Goal: Complete application form: Complete application form

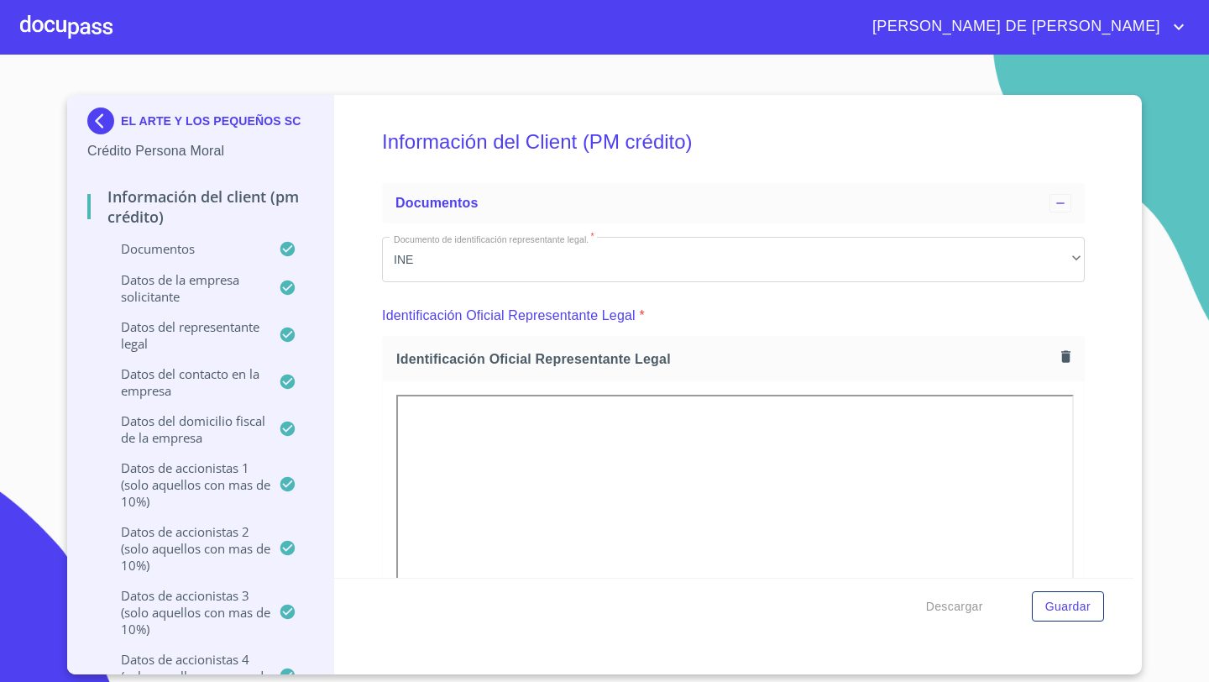
scroll to position [19334, 0]
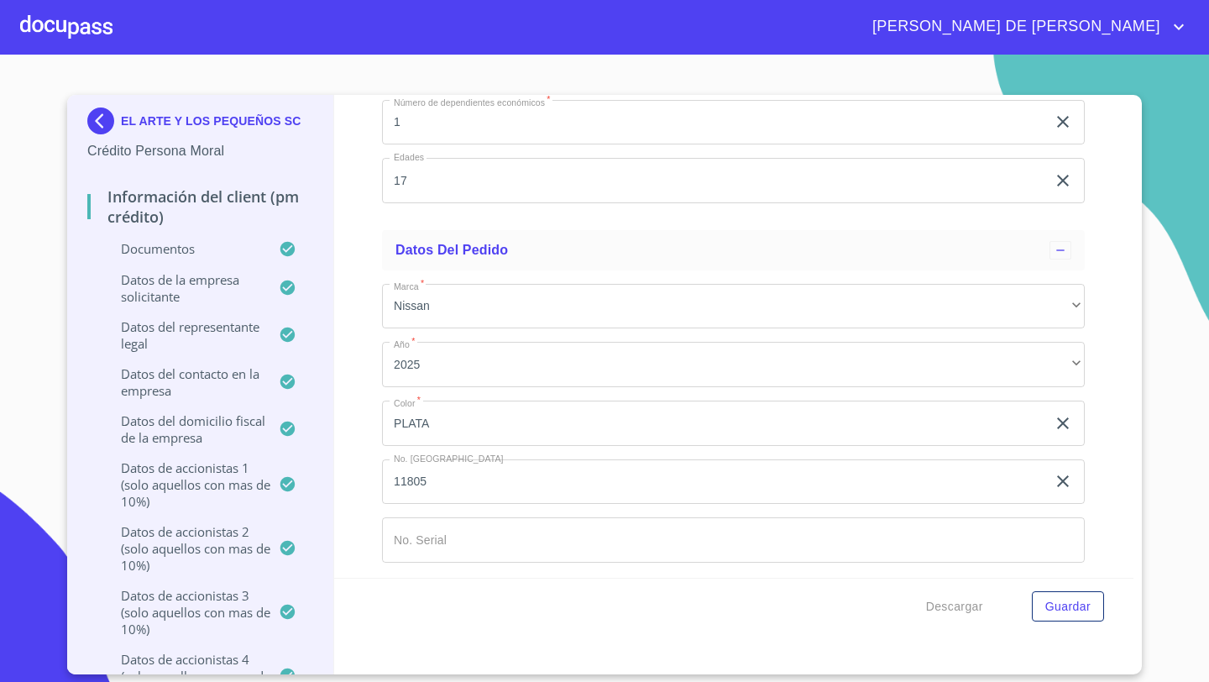
click at [407, 525] on input "Documento de identificación representante legal.   *" at bounding box center [733, 539] width 703 height 45
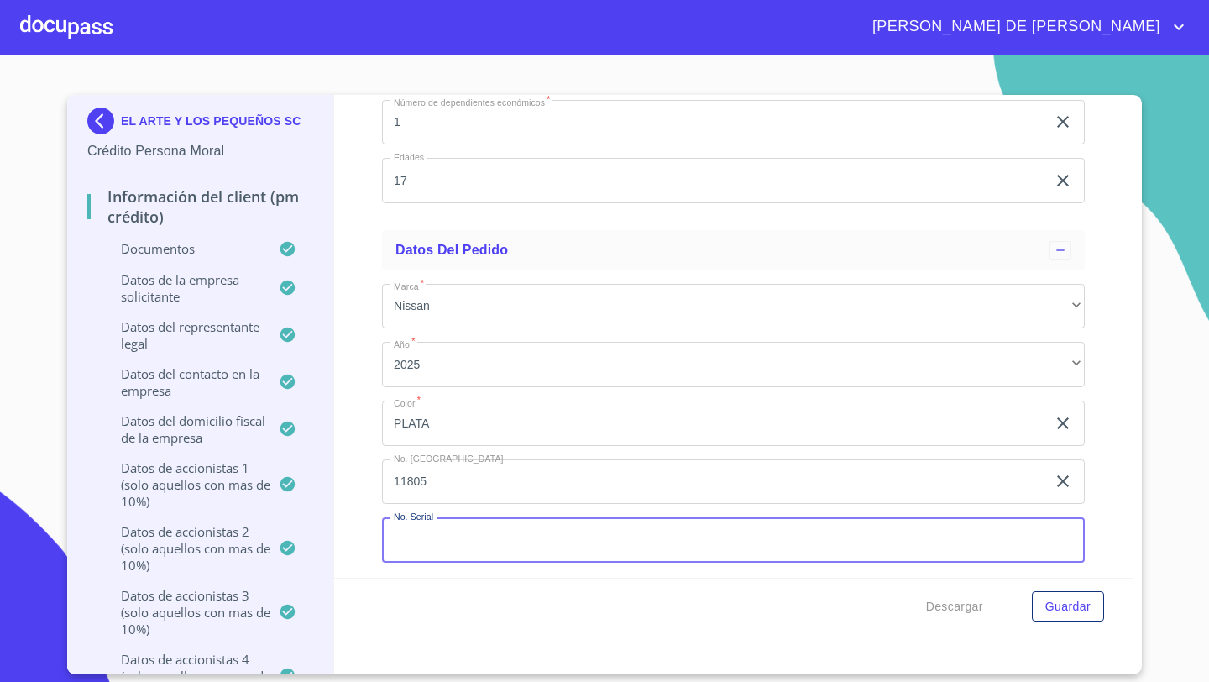
paste input "[US_VEHICLE_IDENTIFICATION_NUMBER]"
type input "[US_VEHICLE_IDENTIFICATION_NUMBER]"
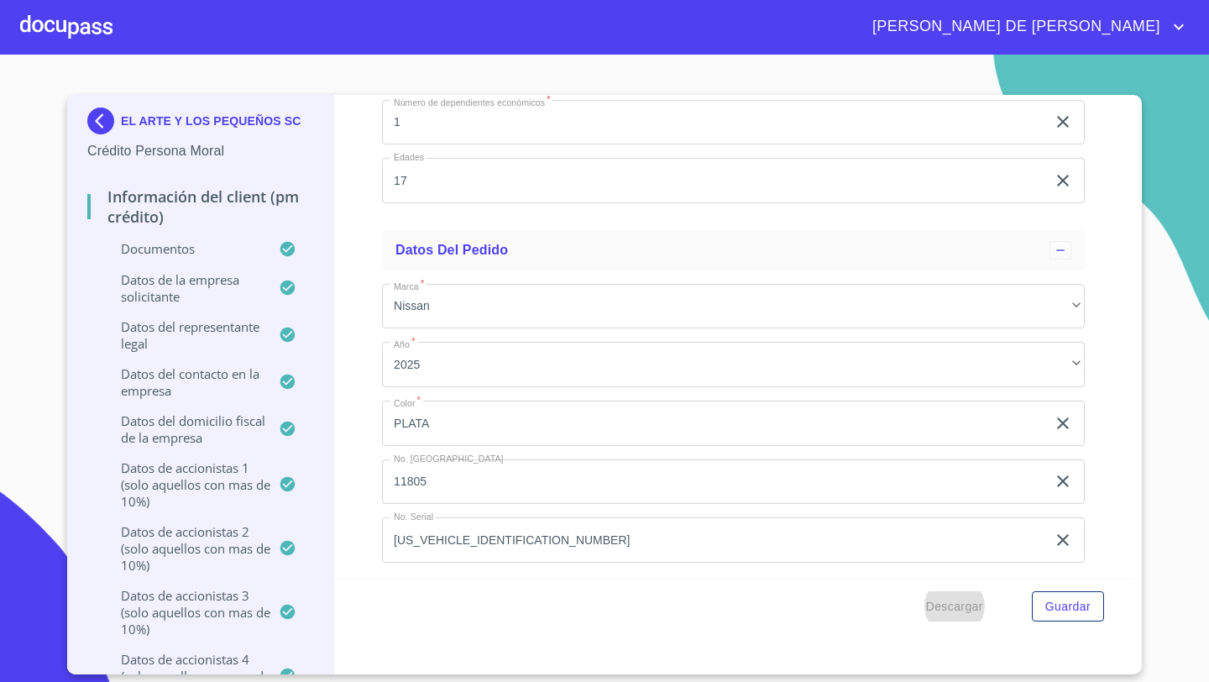
click at [410, 609] on div "Descargar Guardar" at bounding box center [734, 606] width 800 height 57
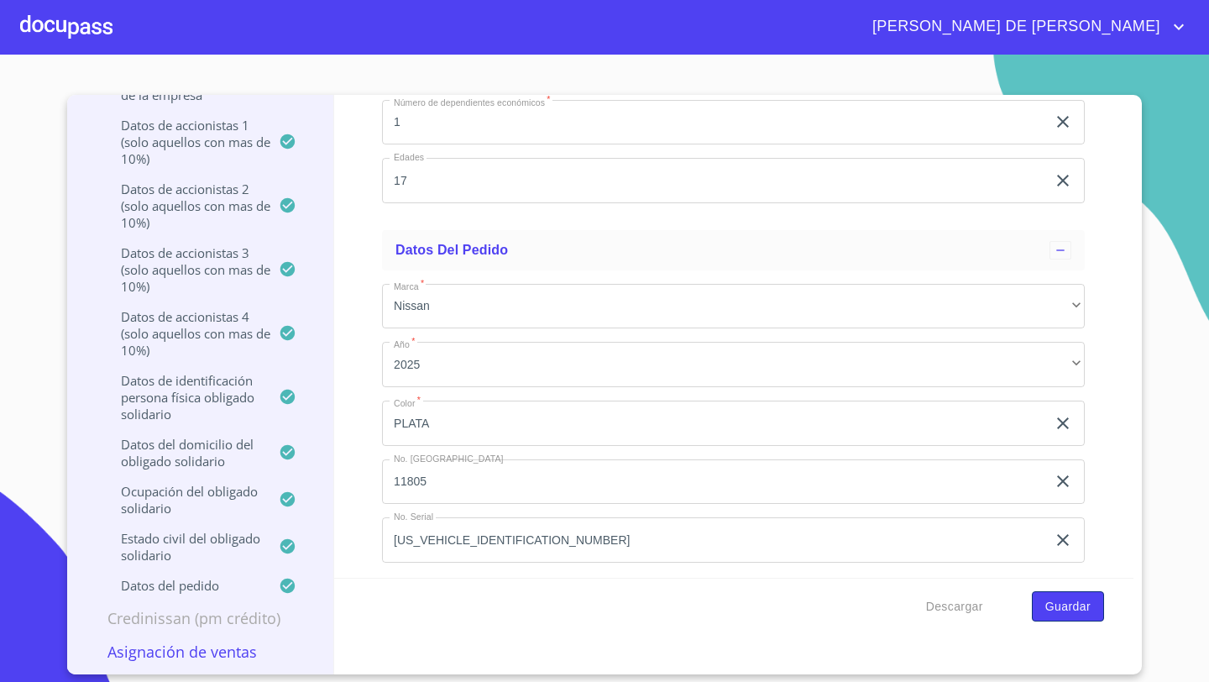
click at [1069, 604] on span "Guardar" at bounding box center [1067, 606] width 45 height 21
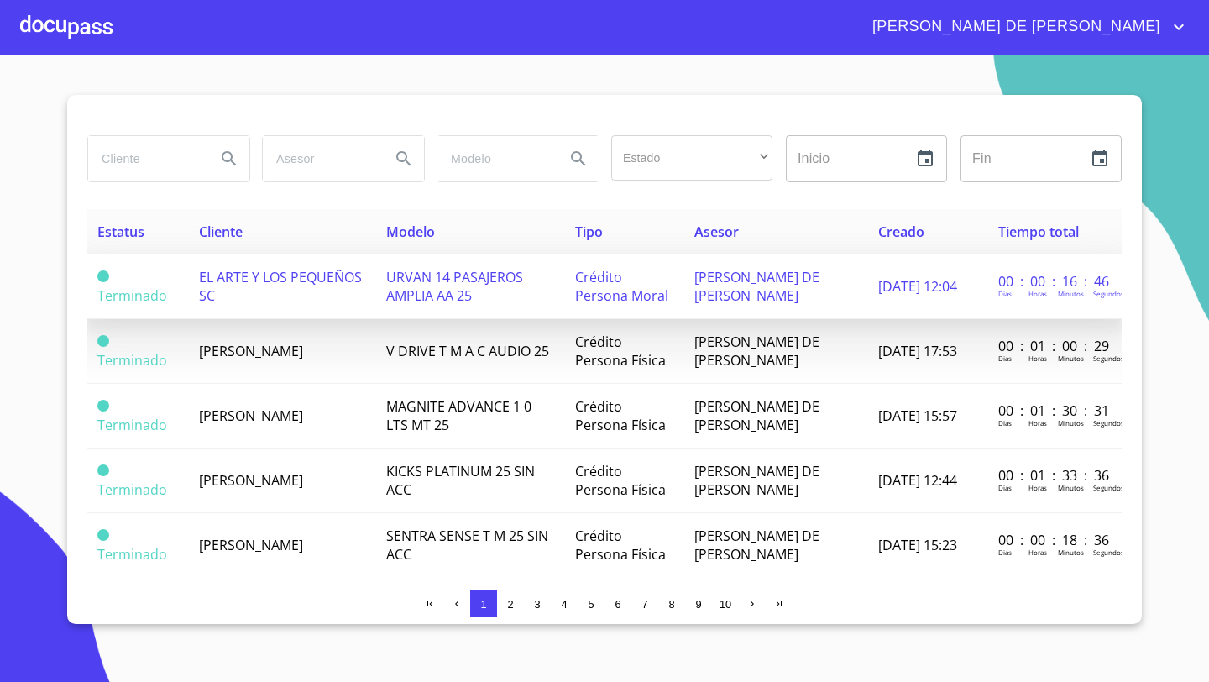
click at [279, 285] on span "EL ARTE Y LOS PEQUEÑOS SC" at bounding box center [280, 286] width 163 height 37
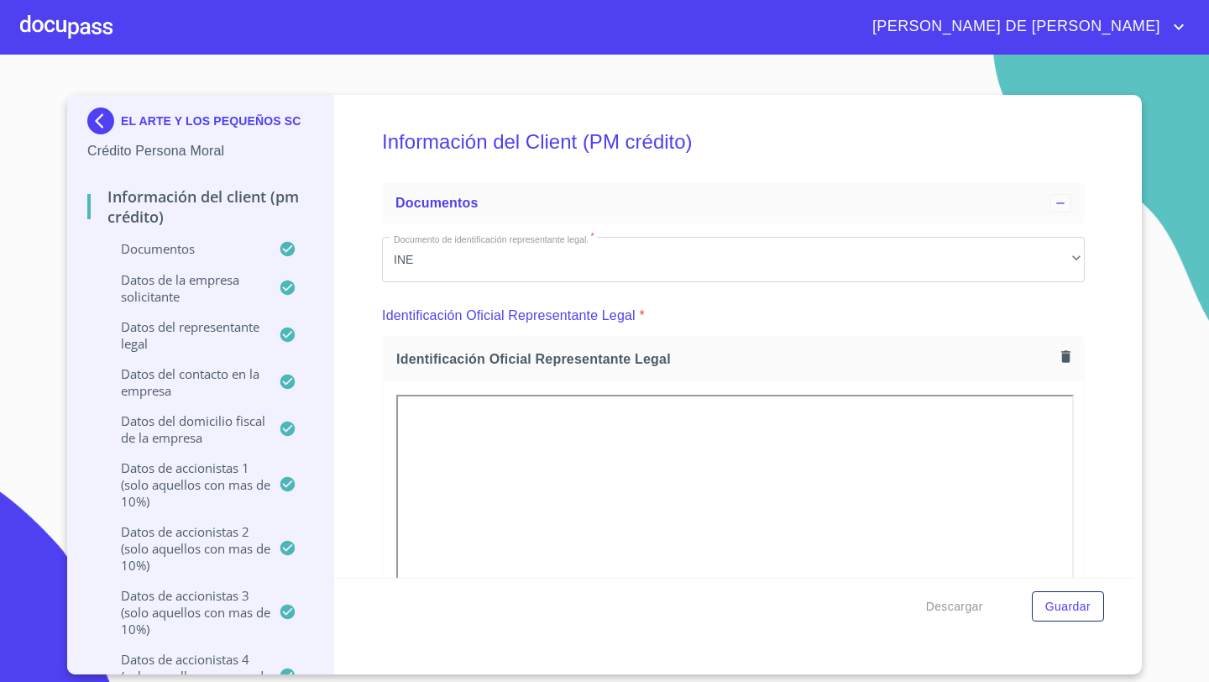
scroll to position [356, 0]
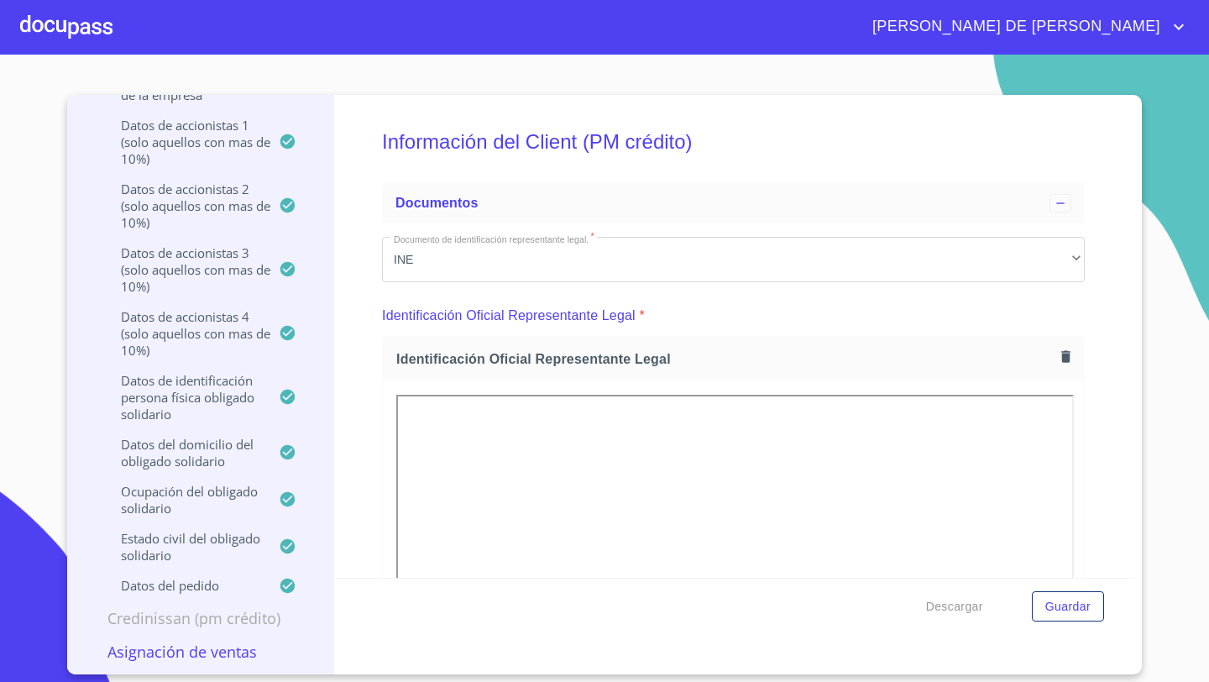
click at [172, 654] on p "Asignación de Ventas" at bounding box center [200, 651] width 226 height 20
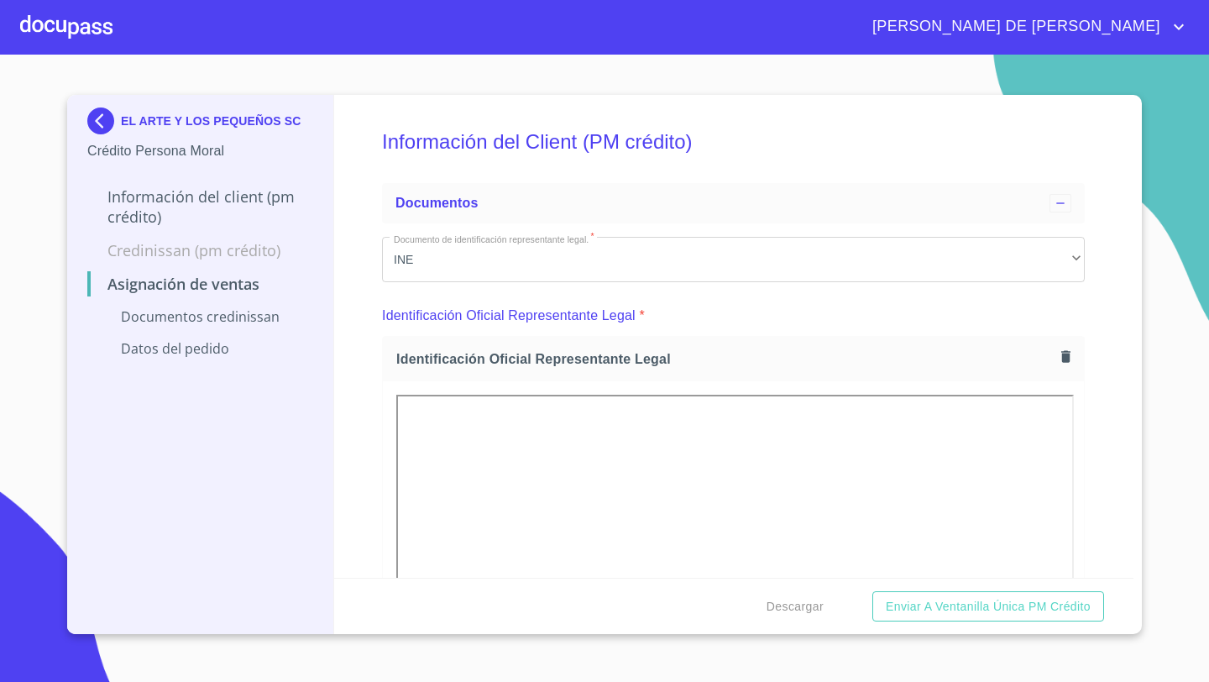
scroll to position [0, 0]
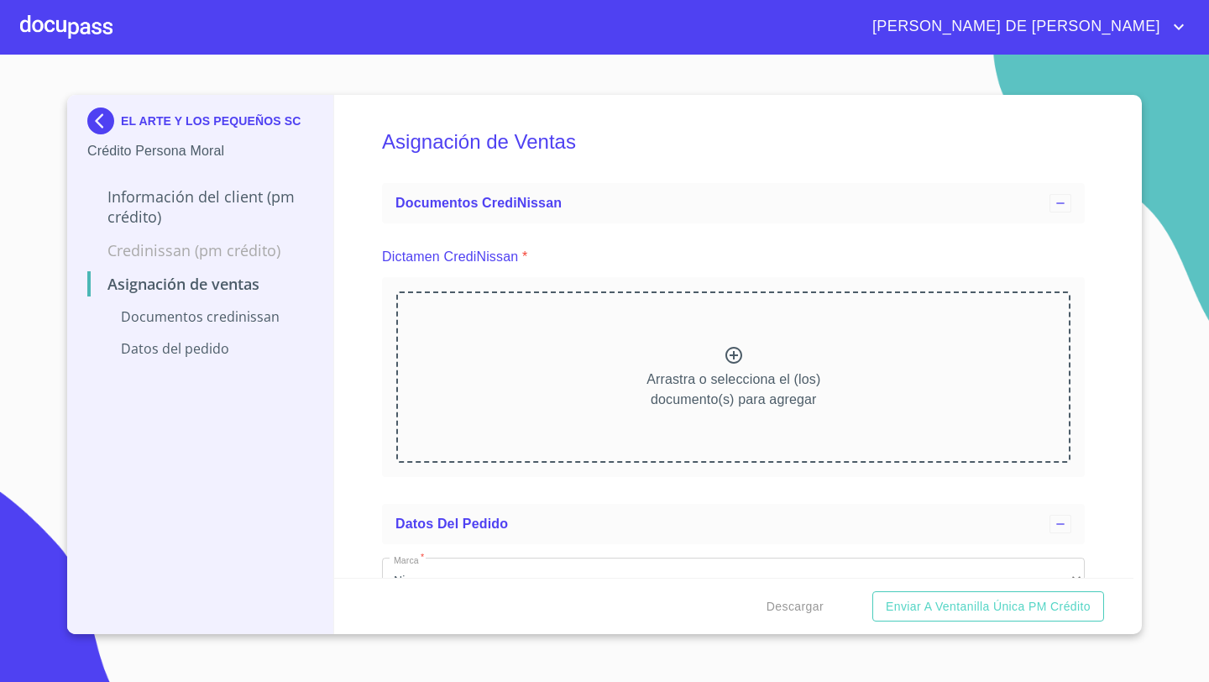
click at [750, 356] on div "Arrastra o selecciona el (los) documento(s) para agregar" at bounding box center [733, 376] width 674 height 171
click at [678, 400] on p "Arrastra o selecciona el (los) documento(s) para agregar" at bounding box center [733, 389] width 174 height 40
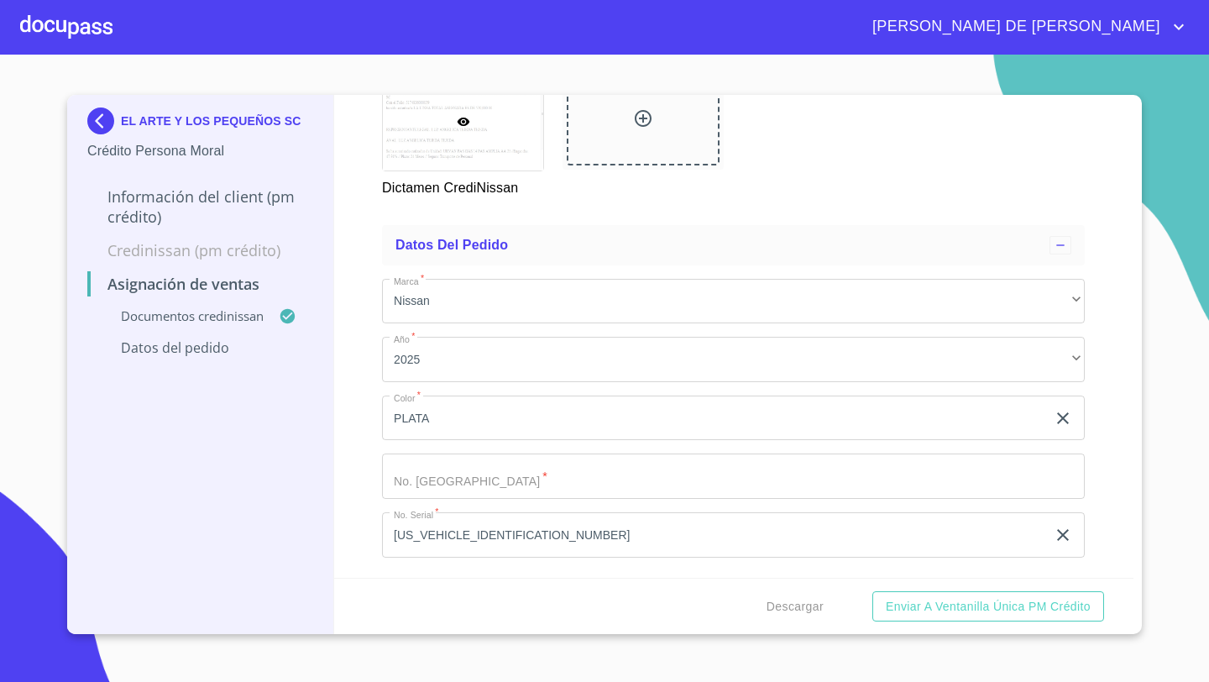
scroll to position [608, 0]
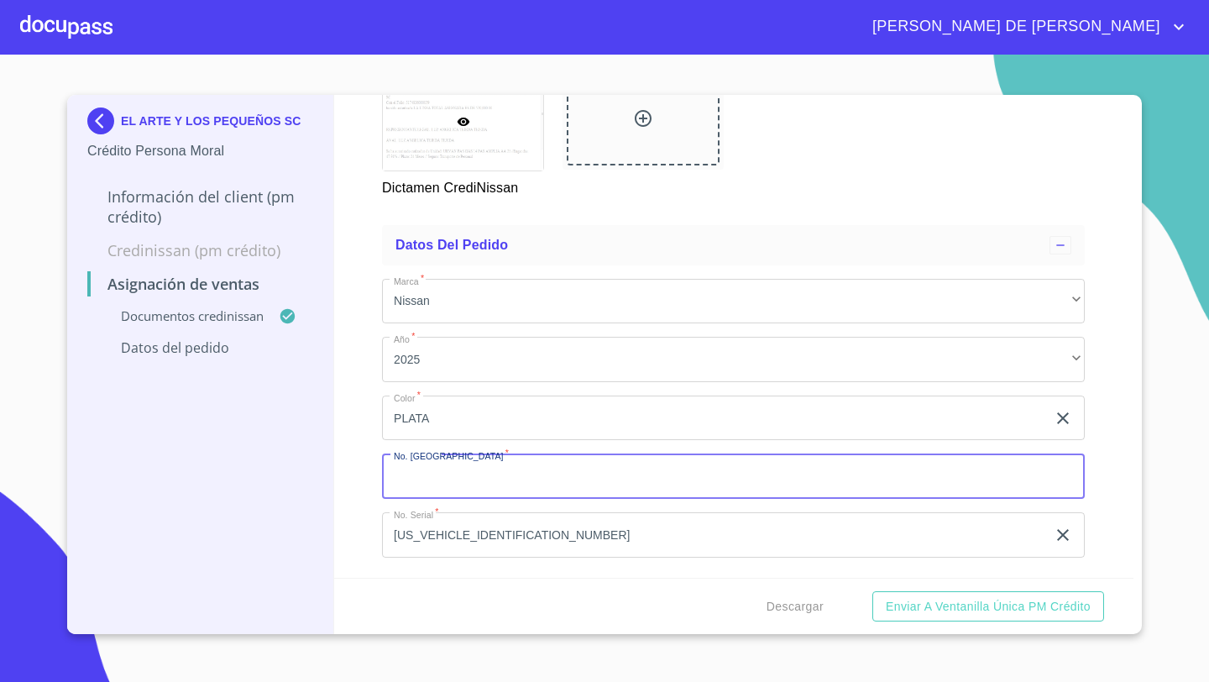
click at [408, 464] on input "Marca   *" at bounding box center [733, 475] width 703 height 45
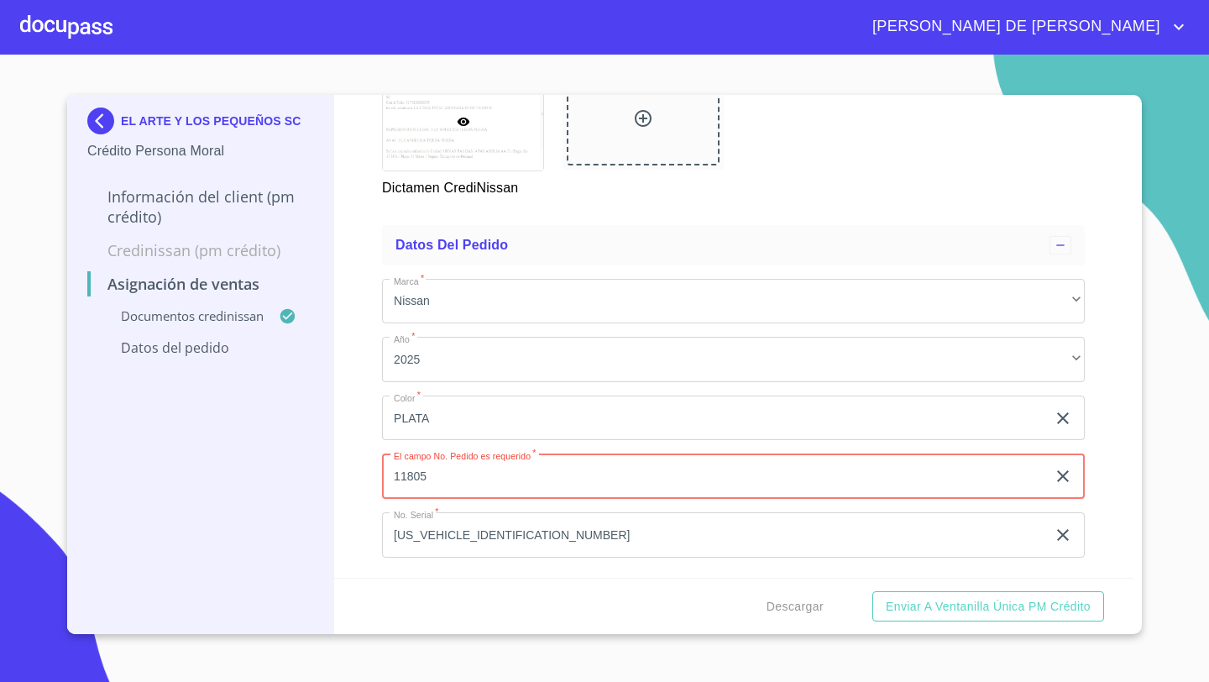
type input "11805"
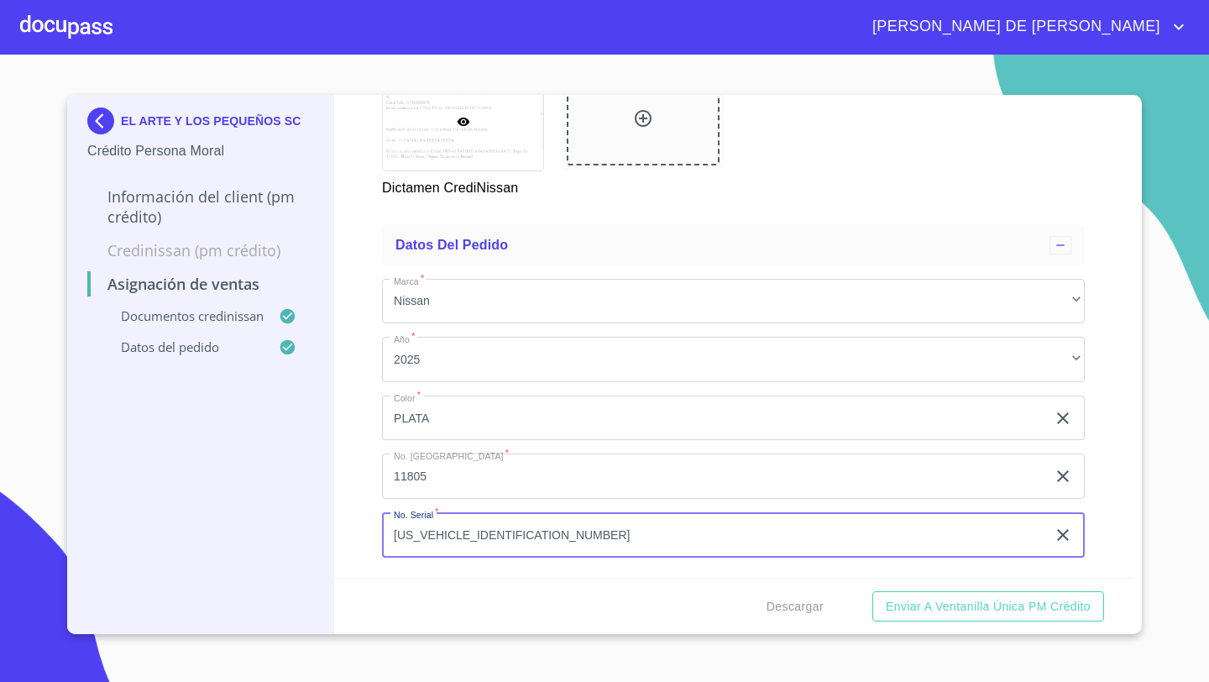
click at [347, 268] on div "Asignación de Ventas Documentos CrediNissan Dictamen CrediNissan * Dictamen Cre…" at bounding box center [734, 336] width 800 height 483
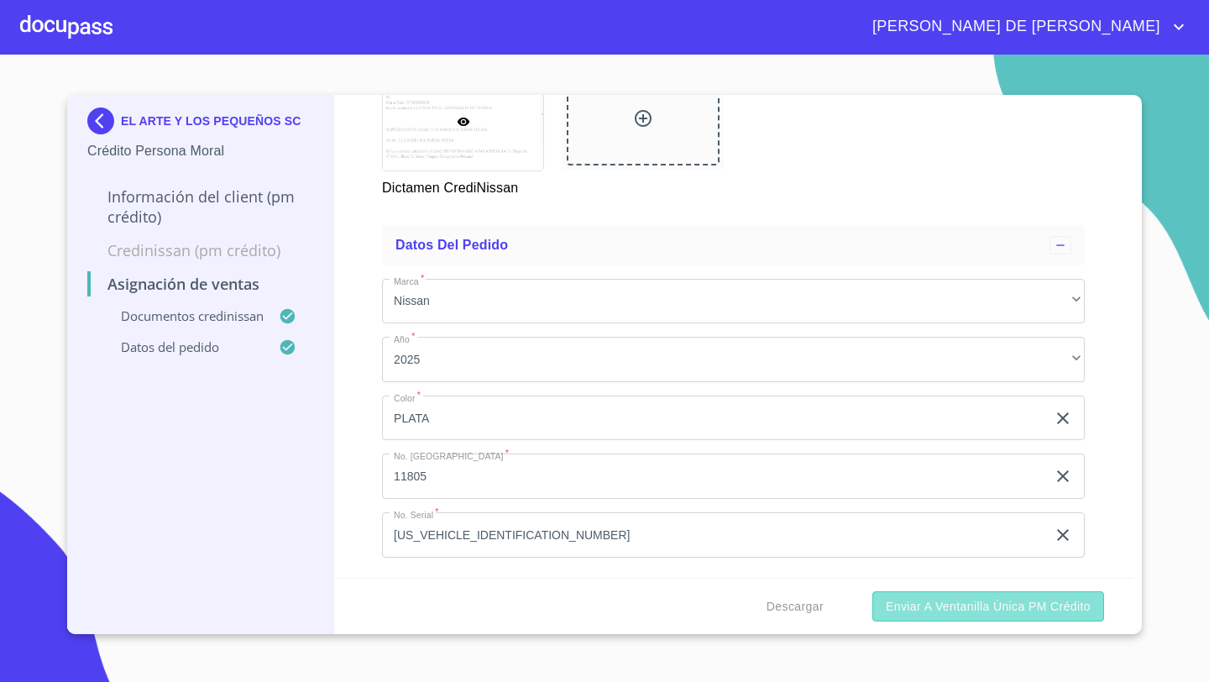
click at [959, 606] on span "Enviar a Ventanilla única PM crédito" at bounding box center [988, 606] width 205 height 21
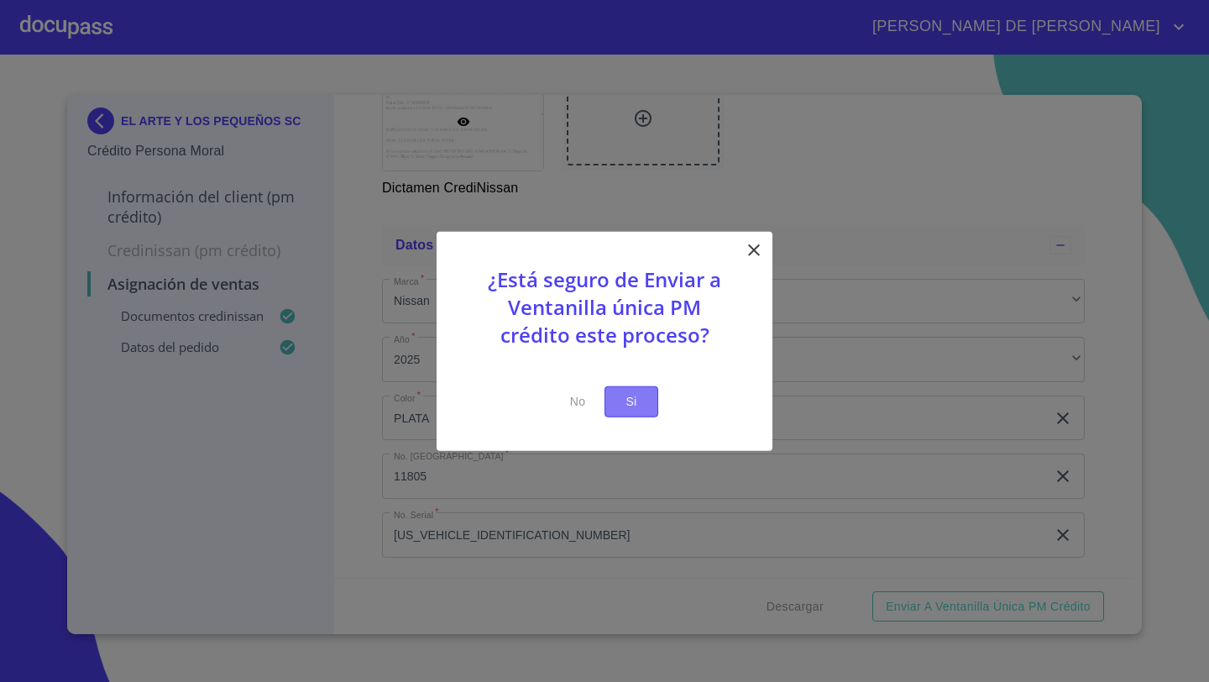
click at [625, 405] on span "Si" at bounding box center [631, 401] width 27 height 21
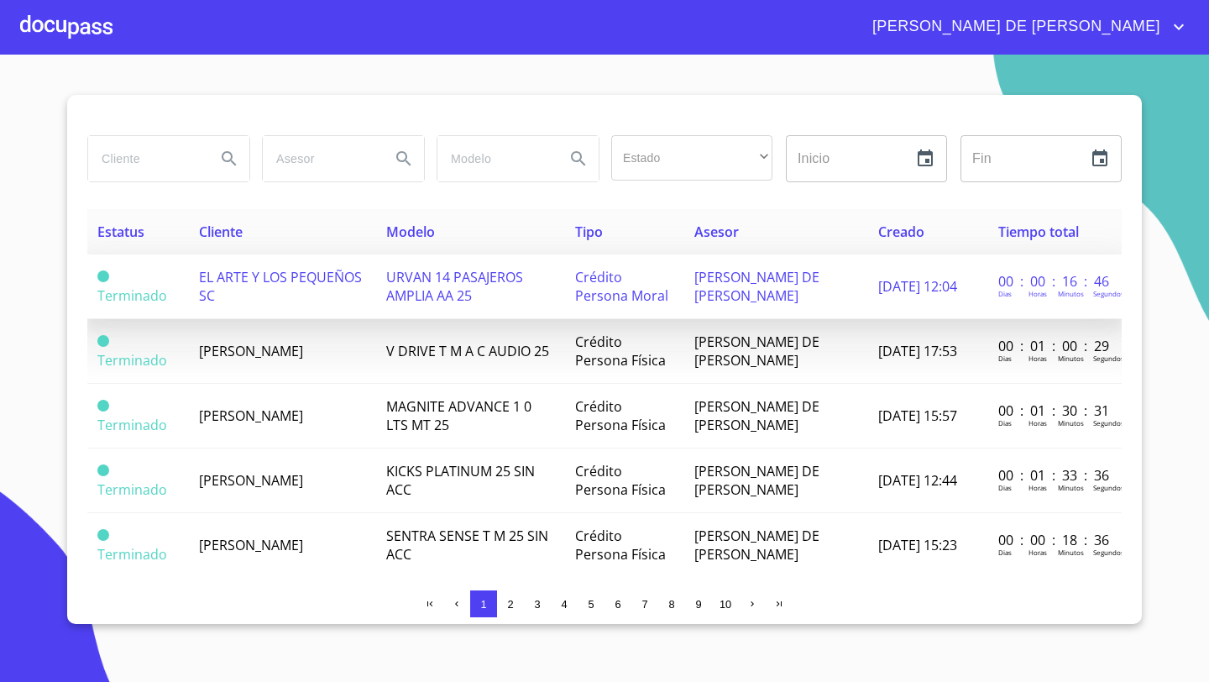
click at [312, 285] on td "EL ARTE Y LOS PEQUEÑOS SC" at bounding box center [282, 286] width 187 height 65
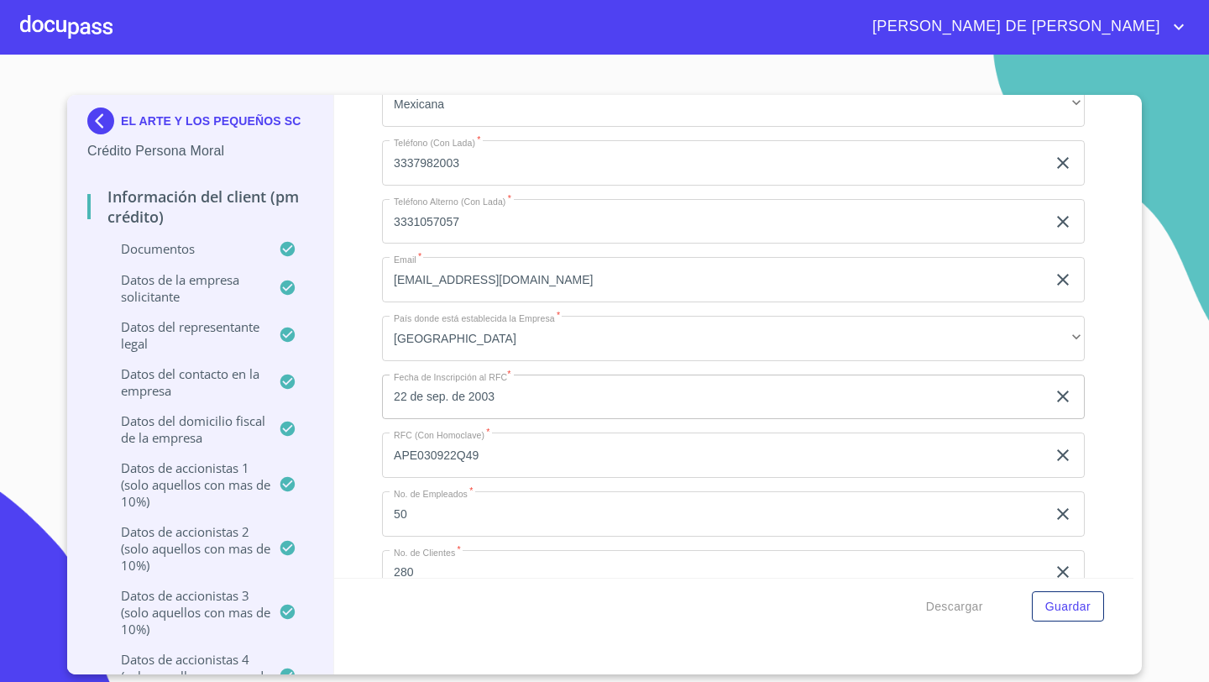
scroll to position [10970, 0]
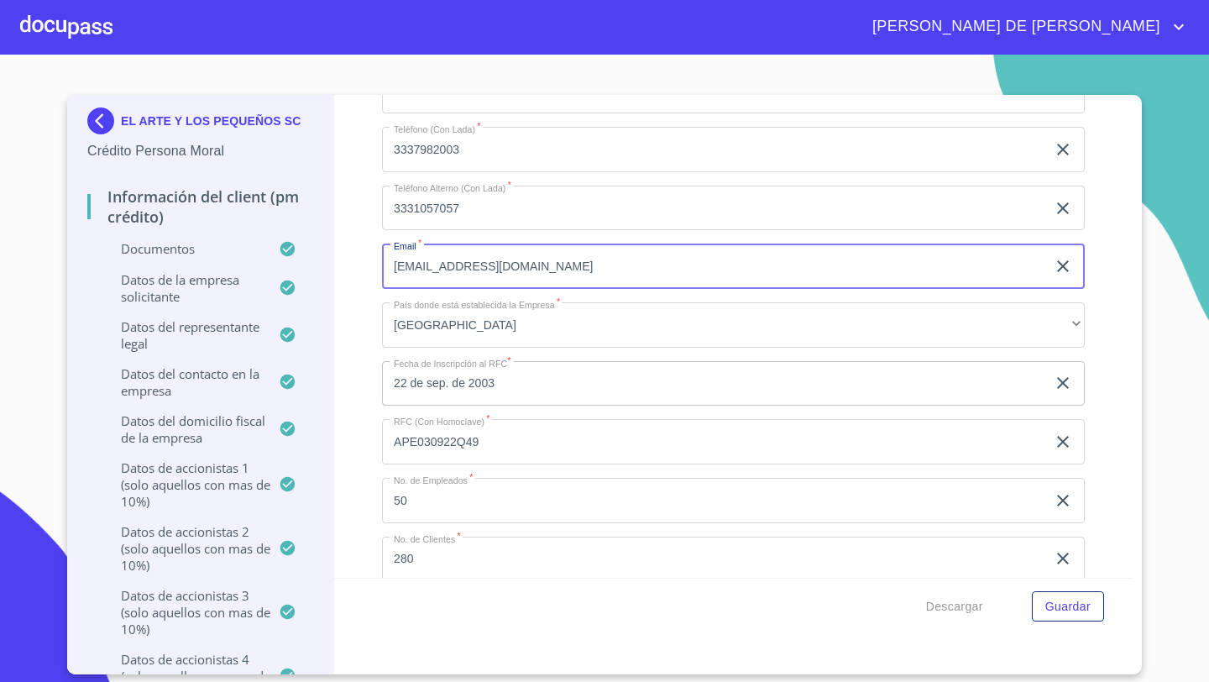
click at [557, 269] on input "[EMAIL_ADDRESS][DOMAIN_NAME]" at bounding box center [714, 265] width 664 height 45
